Goal: Information Seeking & Learning: Learn about a topic

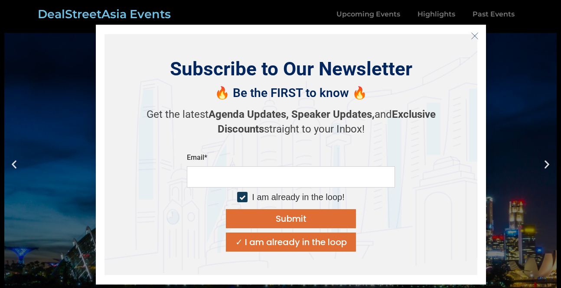
click at [476, 34] on icon "Close" at bounding box center [475, 36] width 8 height 8
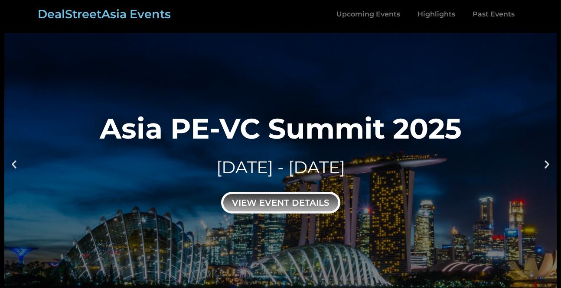
click at [285, 203] on div "view event details" at bounding box center [280, 203] width 119 height 22
